Goal: Task Accomplishment & Management: Complete application form

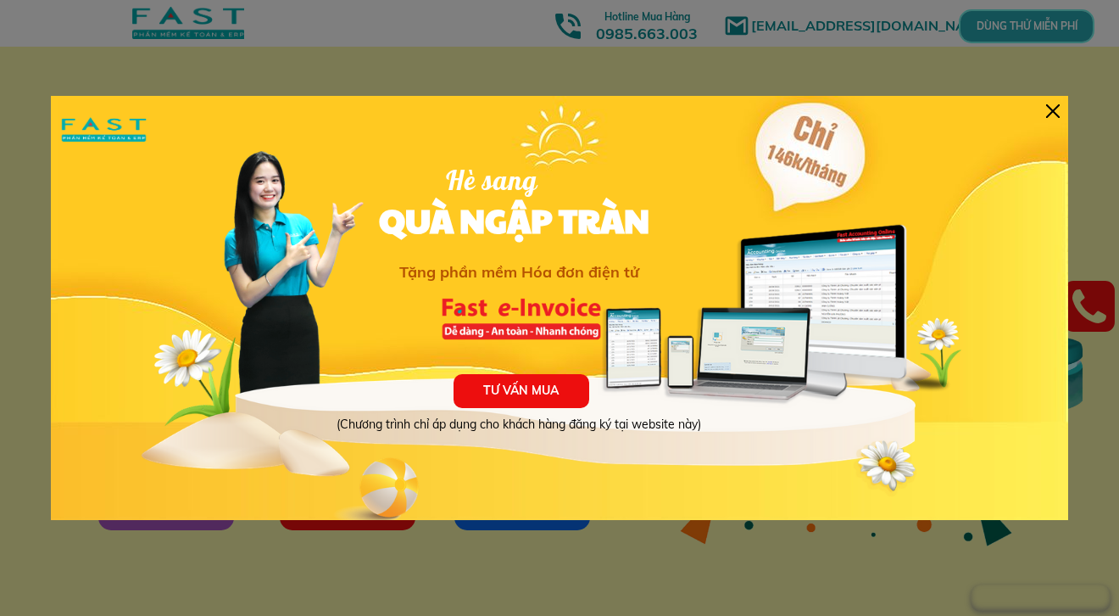
click at [1062, 105] on div "TƯ VẤN MUA (Chương trình chỉ áp dụng cho khách hàng đăng ký tại website này) Hè…" at bounding box center [560, 308] width 1018 height 424
click at [1052, 116] on div at bounding box center [1053, 111] width 14 height 14
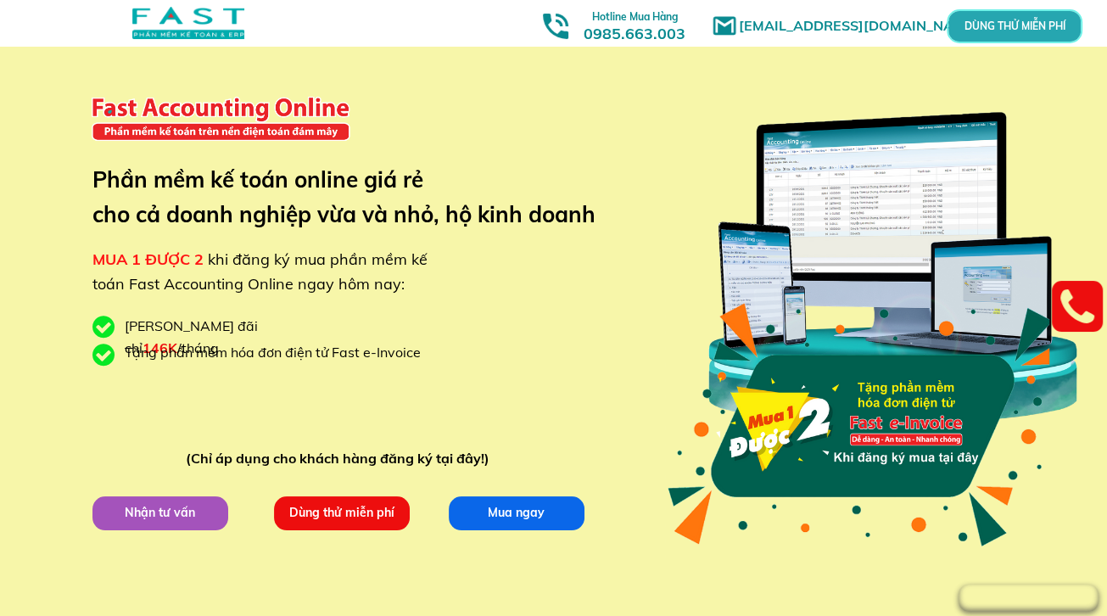
click at [383, 505] on p "Dùng thử miễn phí" at bounding box center [341, 512] width 140 height 35
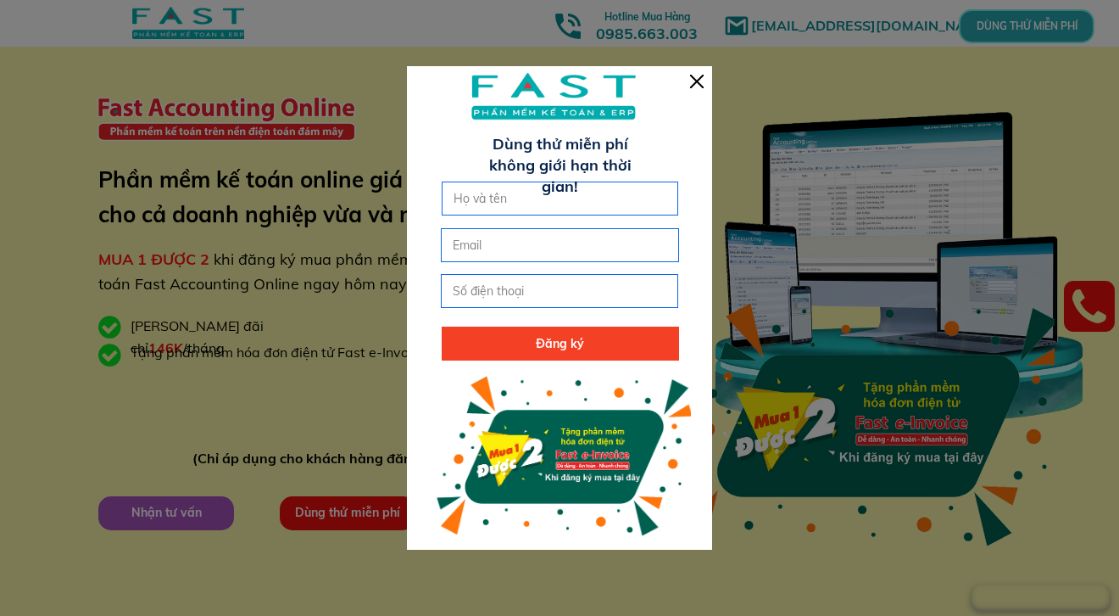
click at [572, 214] on input "text" at bounding box center [560, 198] width 222 height 32
type input "t"
type input "[PERSON_NAME] [PERSON_NAME]"
click at [563, 242] on input "email" at bounding box center [560, 245] width 222 height 32
type input "[EMAIL_ADDRESS][DOMAIN_NAME]"
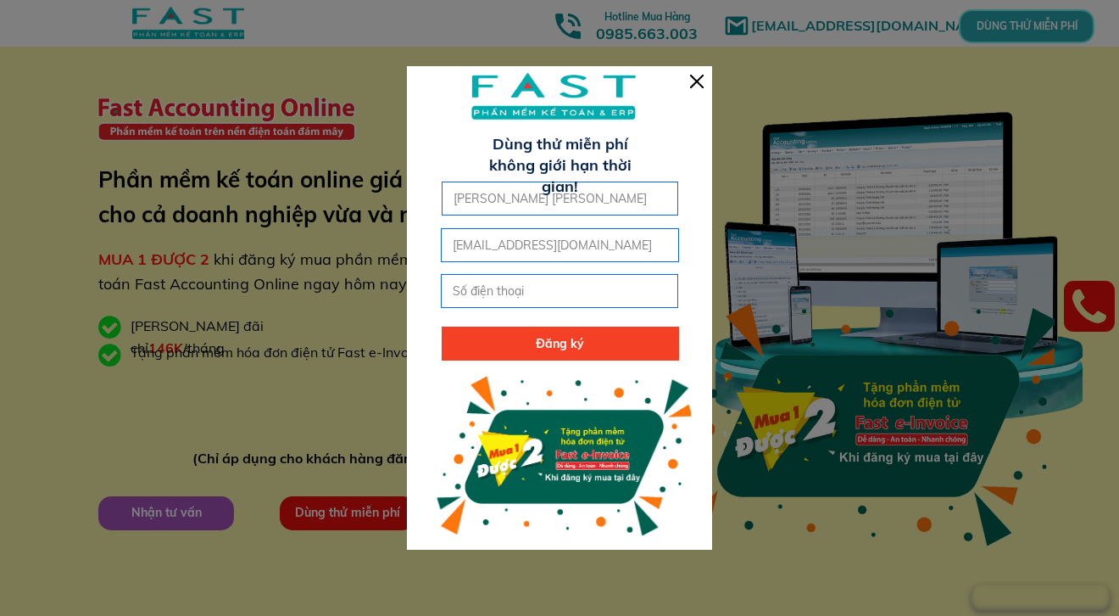
click at [594, 295] on input "tel" at bounding box center [560, 291] width 222 height 32
type input "0941823556"
click at [556, 339] on p "Đăng ký" at bounding box center [560, 343] width 237 height 34
